Goal: Consume media (video, audio): Consume media (video, audio)

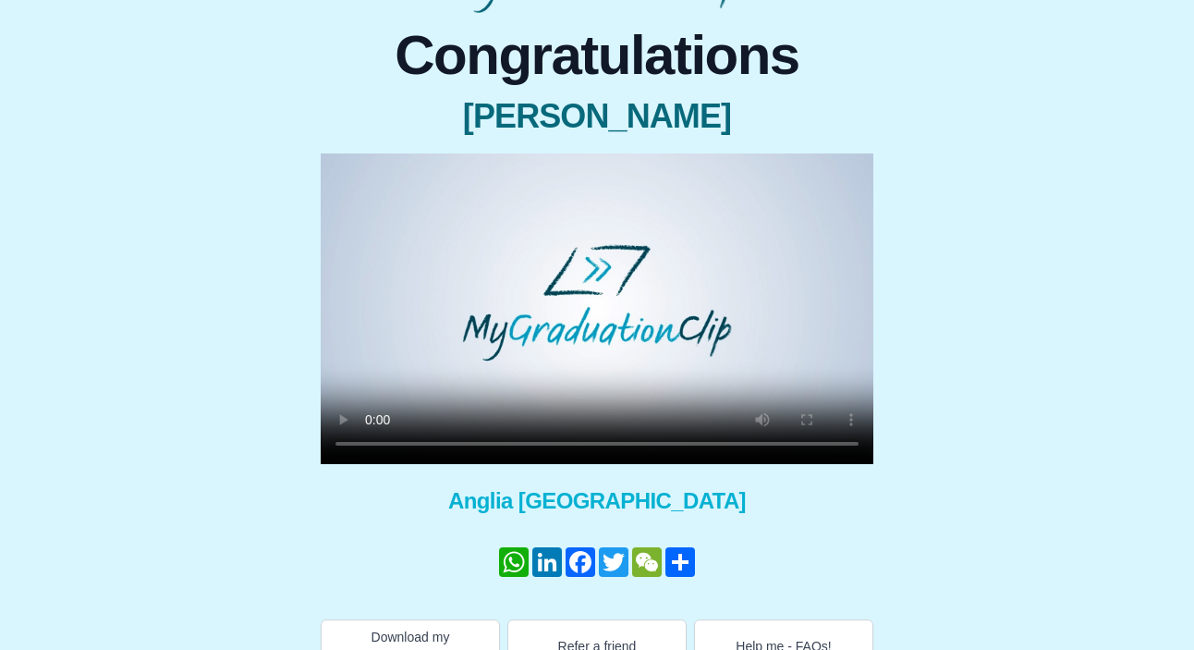
scroll to position [153, 0]
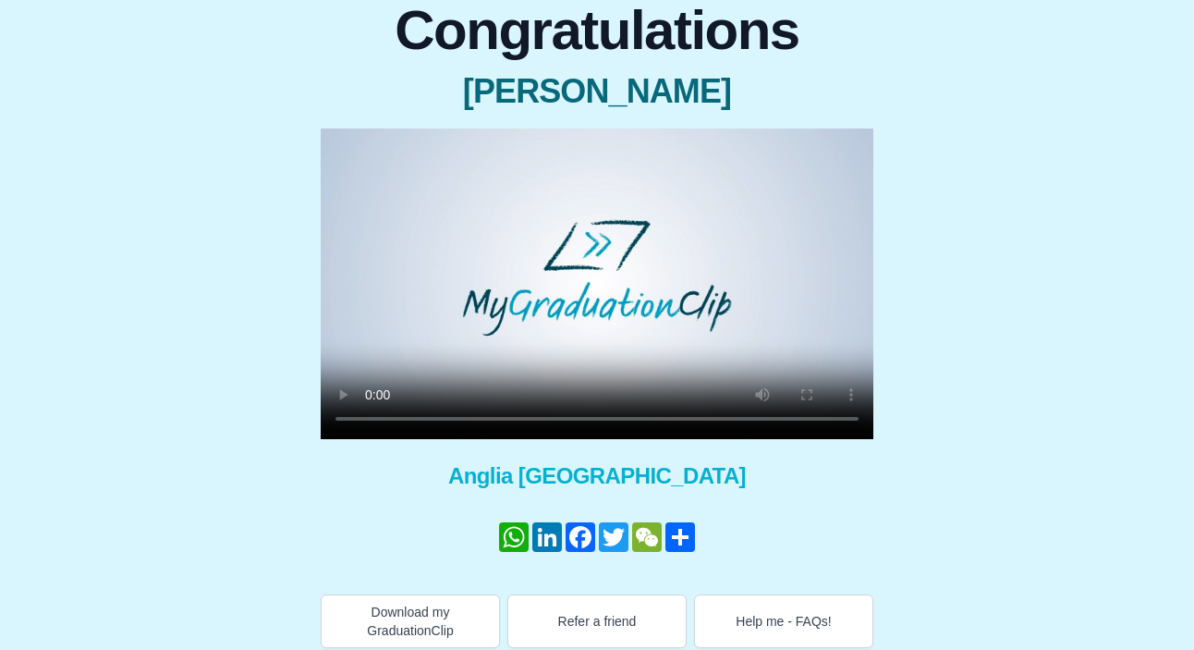
click at [517, 292] on video at bounding box center [597, 283] width 553 height 311
click at [604, 252] on video at bounding box center [597, 283] width 553 height 311
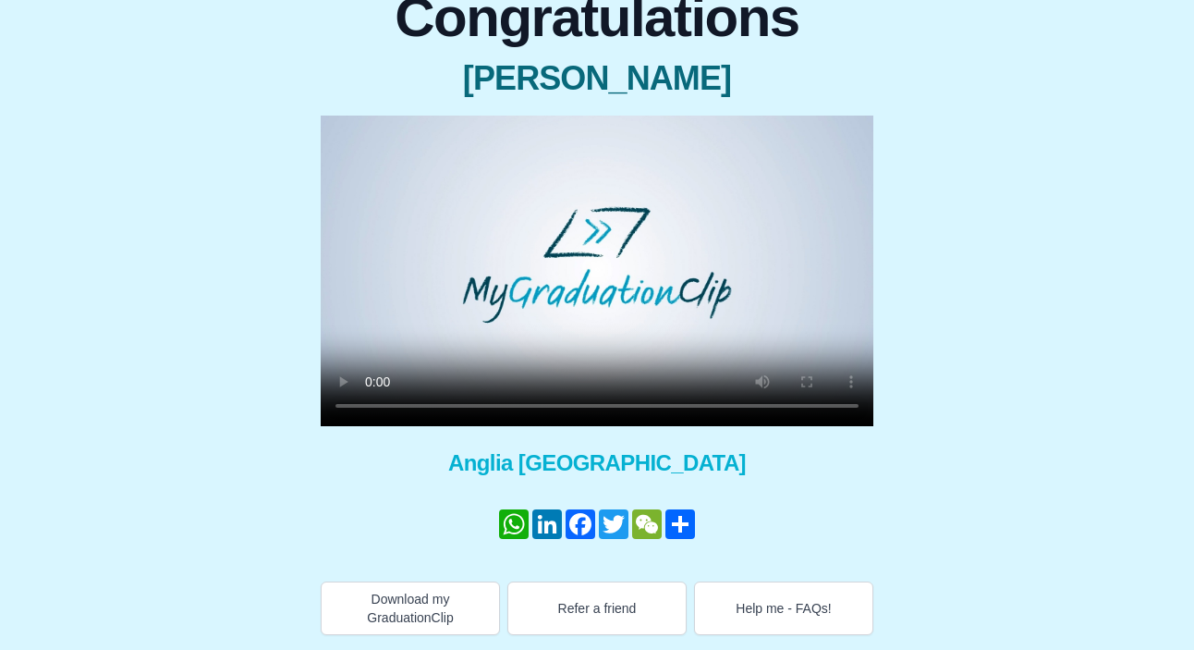
scroll to position [0, 0]
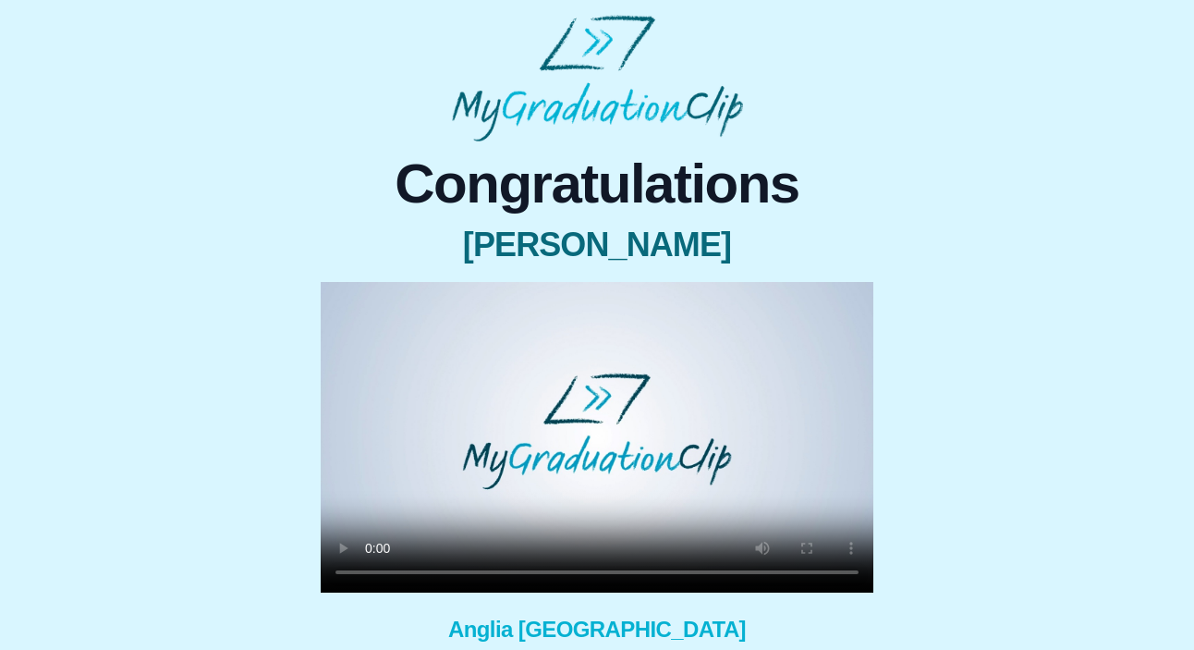
click at [570, 442] on video at bounding box center [597, 437] width 553 height 311
click at [604, 383] on video at bounding box center [597, 437] width 553 height 311
click at [558, 360] on video at bounding box center [597, 437] width 553 height 311
